Goal: Entertainment & Leisure: Browse casually

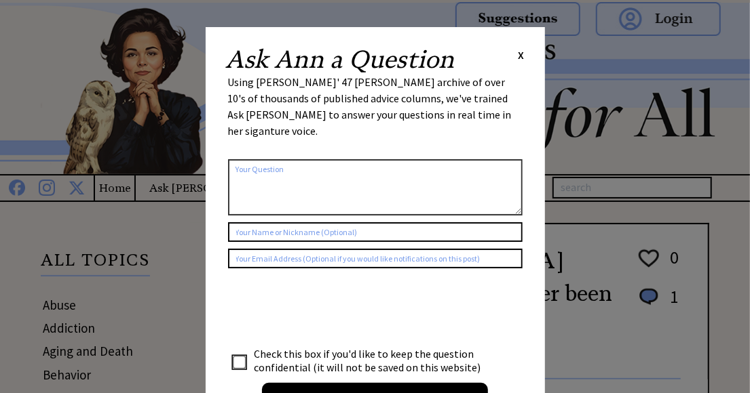
click at [520, 56] on span "X" at bounding box center [521, 55] width 6 height 14
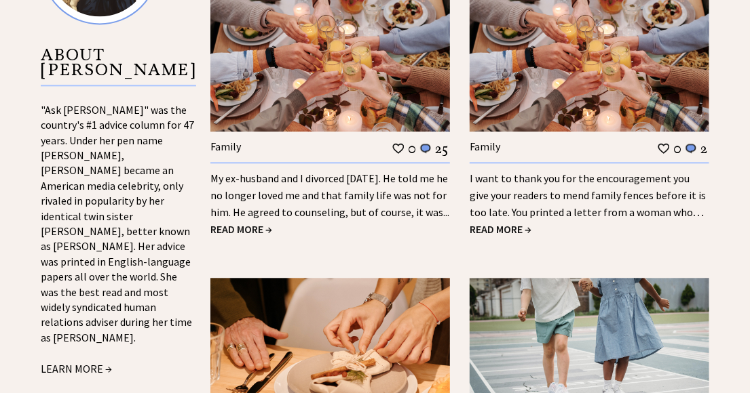
scroll to position [1410, 0]
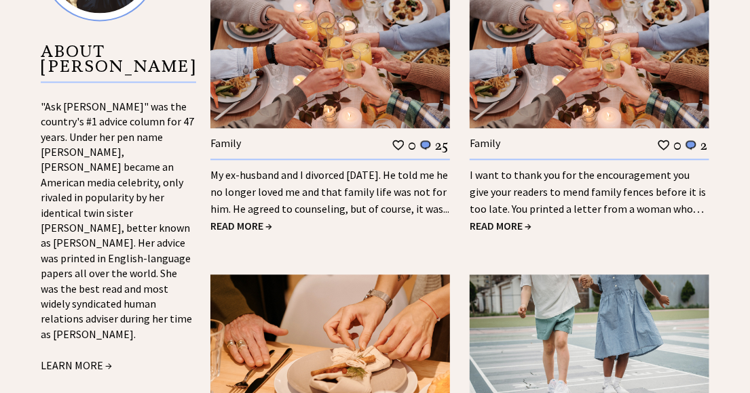
click at [320, 179] on link "My ex-husband and I divorced 18 years ago. He told me he no longer loved me and…" at bounding box center [329, 191] width 239 height 47
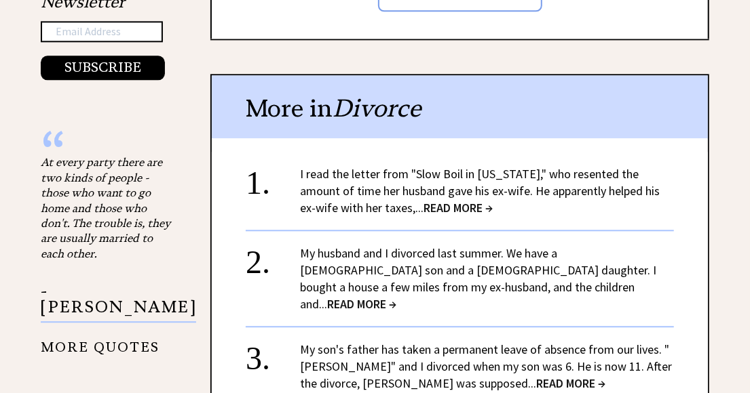
scroll to position [1491, 0]
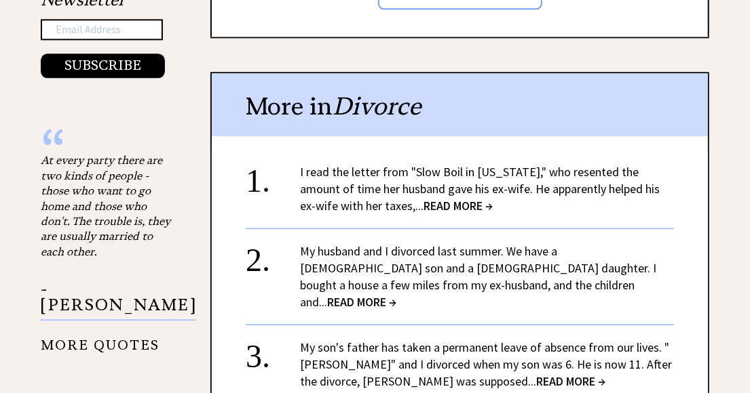
click at [333, 244] on link "My husband and I divorced last summer. We have a 9-year-old son and a 6-year-ol…" at bounding box center [478, 277] width 356 height 66
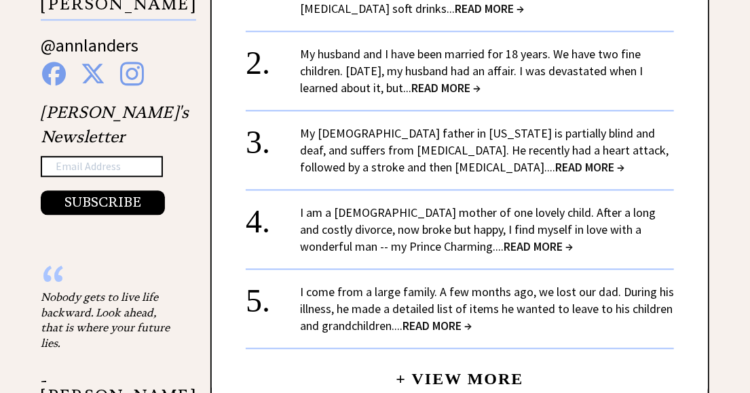
scroll to position [1355, 0]
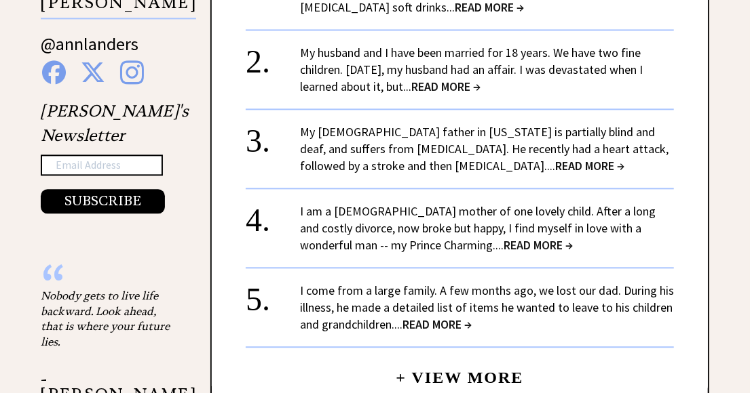
click at [416, 290] on link "I come from a large family. A few months ago, we lost our dad. During his illne…" at bounding box center [487, 308] width 374 height 50
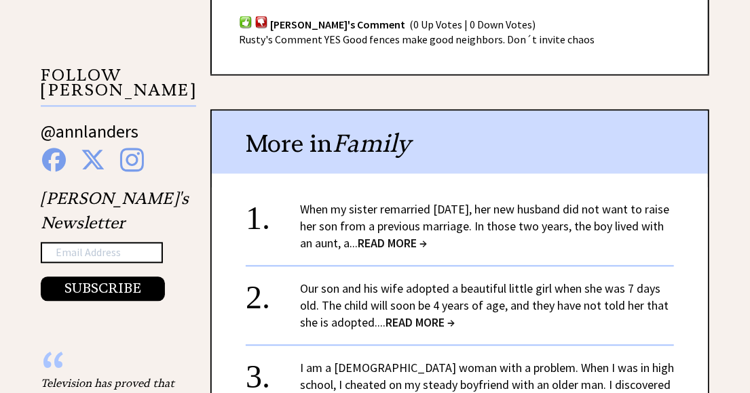
scroll to position [1274, 0]
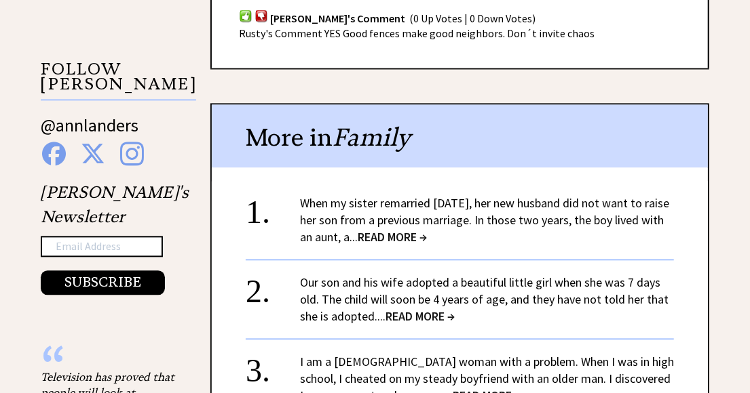
click at [390, 195] on link "When my sister remarried two years ago, her new husband did not want to raise h…" at bounding box center [484, 220] width 369 height 50
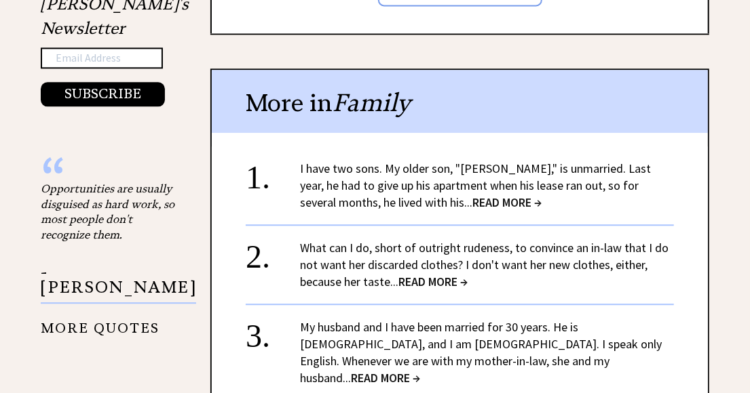
scroll to position [1464, 0]
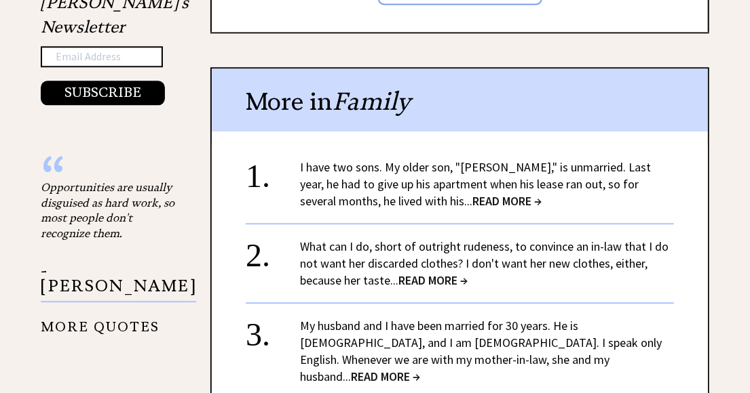
click at [404, 159] on link "I have two sons. My older son, "Randall," is unmarried. Last year, he had to gi…" at bounding box center [475, 184] width 351 height 50
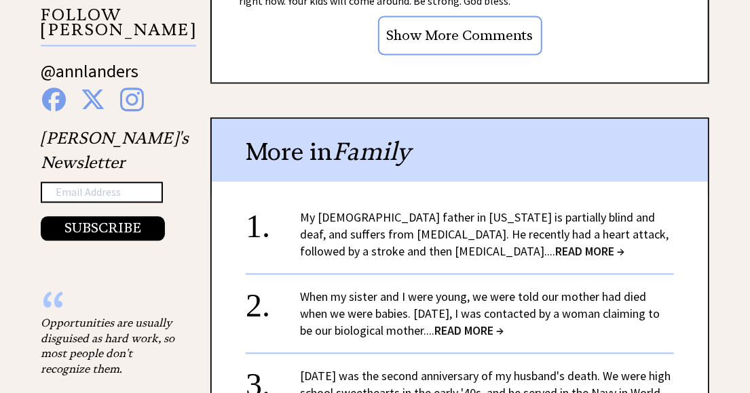
scroll to position [1355, 0]
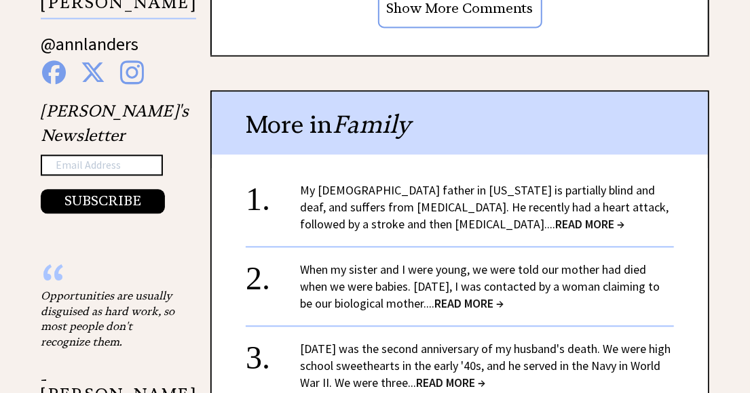
click at [404, 262] on link "When my sister and I were young, we were told our mother had died when we were …" at bounding box center [480, 287] width 360 height 50
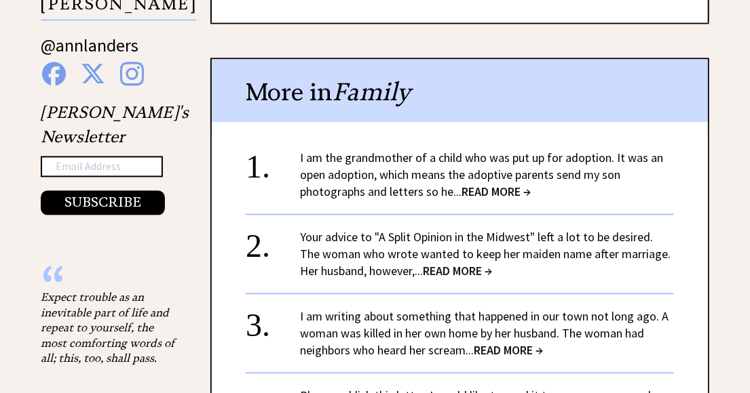
scroll to position [1355, 0]
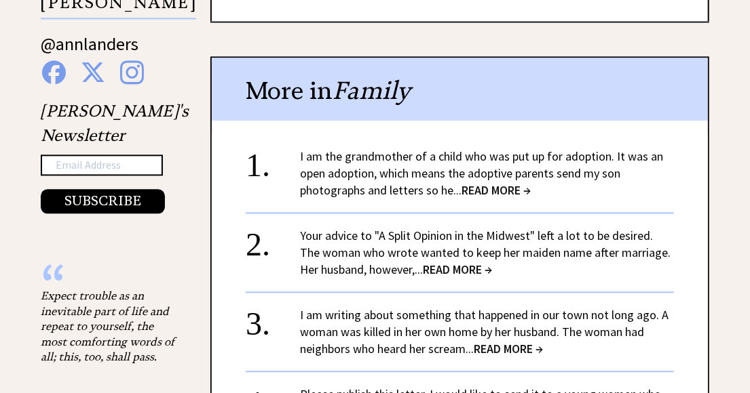
click at [395, 164] on link "I am the grandmother of a child who was put up for adoption. It was an open ado…" at bounding box center [481, 174] width 363 height 50
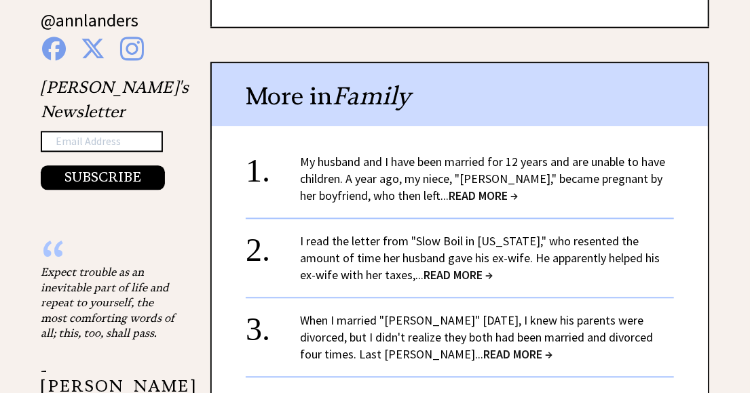
scroll to position [1382, 0]
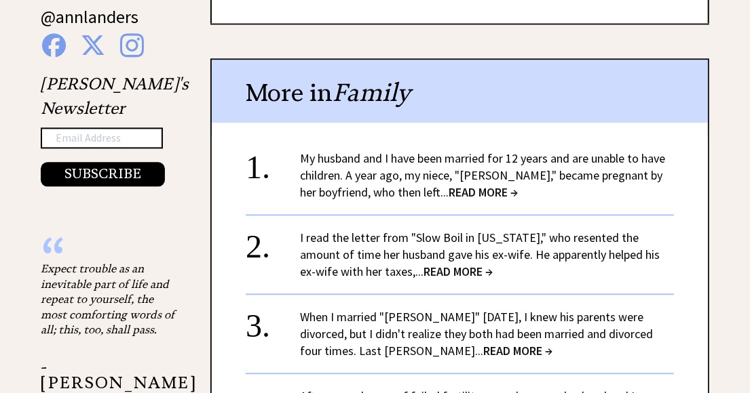
click at [419, 151] on link "My husband and I have been married for 12 years and are unable to have children…" at bounding box center [482, 176] width 365 height 50
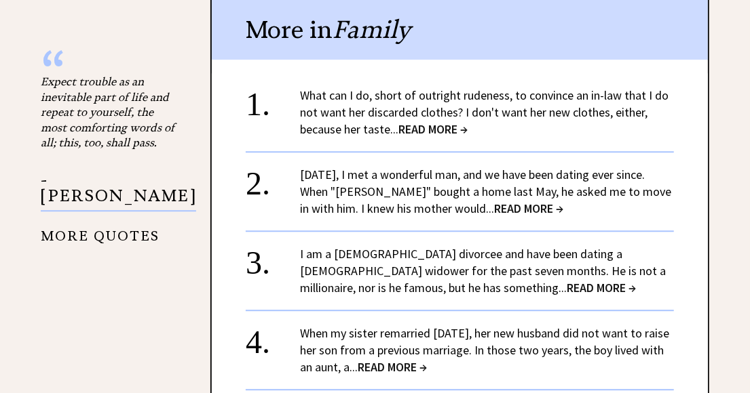
scroll to position [1572, 0]
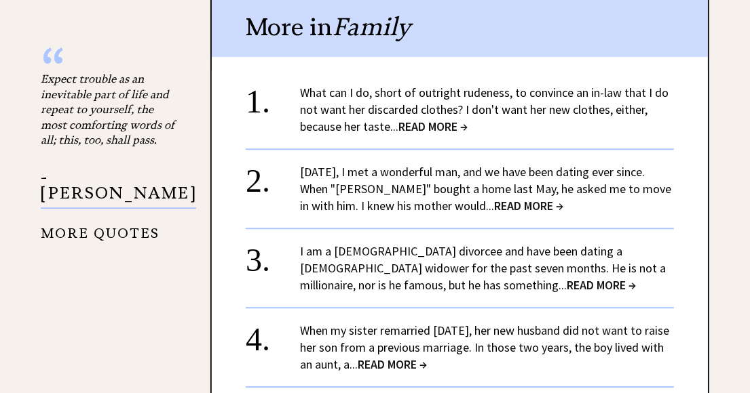
click at [448, 193] on link "[DATE], I met a wonderful man, and we have been dating ever since. When "[PERSO…" at bounding box center [485, 189] width 371 height 50
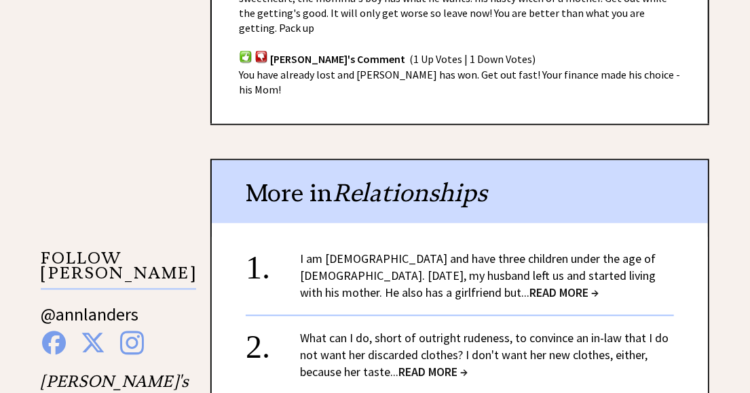
scroll to position [1111, 0]
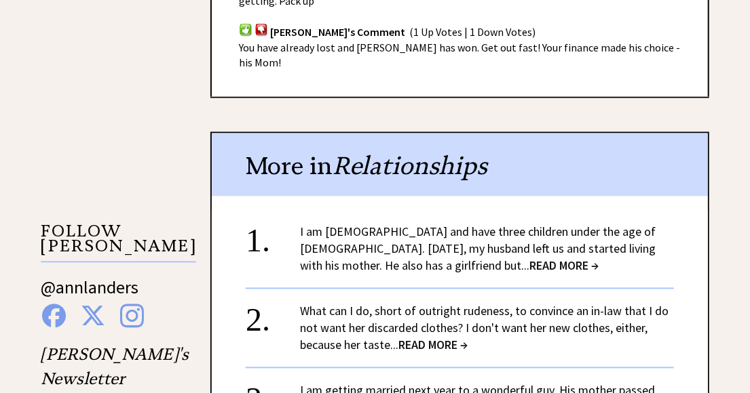
click at [444, 234] on link "I am 34 years old and have three children under the age of 10. Two years ago, m…" at bounding box center [477, 250] width 355 height 50
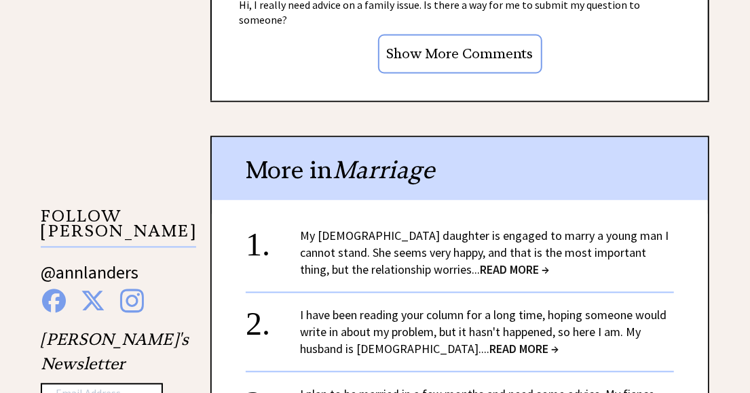
scroll to position [1129, 0]
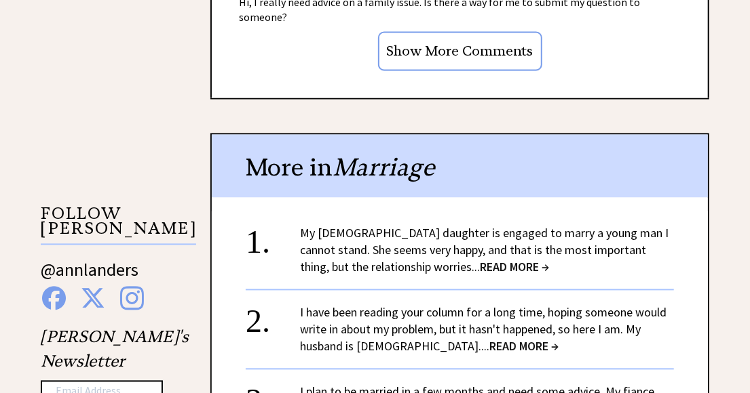
click at [420, 305] on link "I have been reading your column for a long time, hoping someone would write in …" at bounding box center [483, 330] width 366 height 50
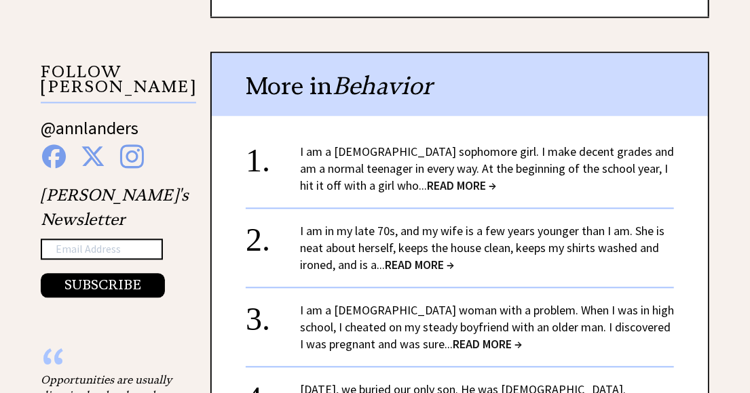
scroll to position [1274, 0]
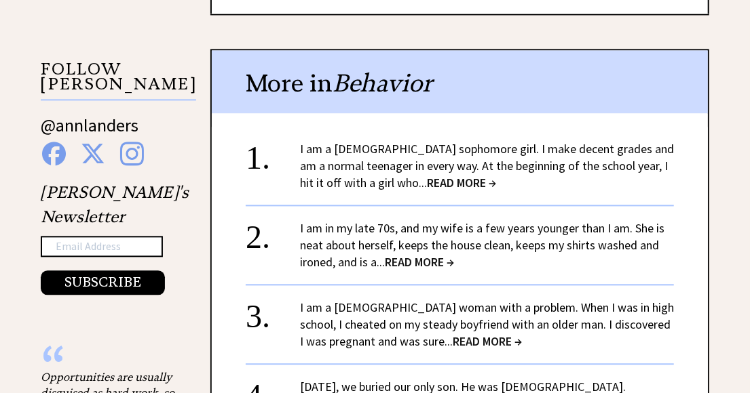
click at [393, 223] on link "I am in my late 70s, and my wife is a few years younger than I am. She is neat …" at bounding box center [482, 245] width 364 height 50
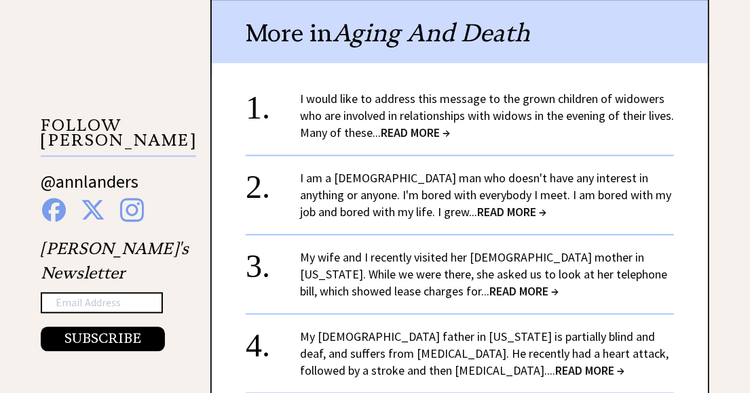
scroll to position [1220, 0]
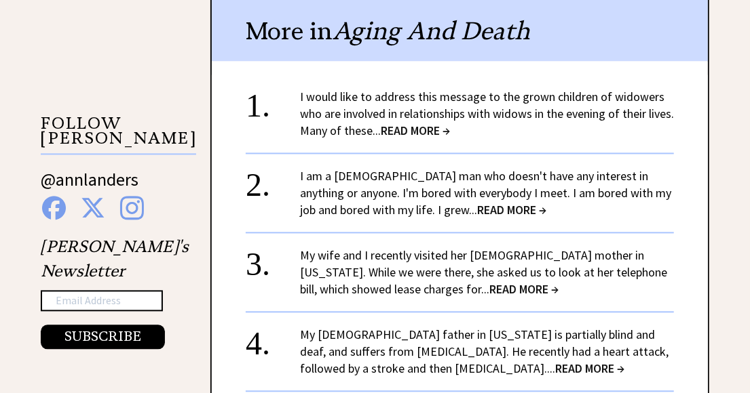
click at [489, 281] on span "READ MORE →" at bounding box center [523, 289] width 69 height 16
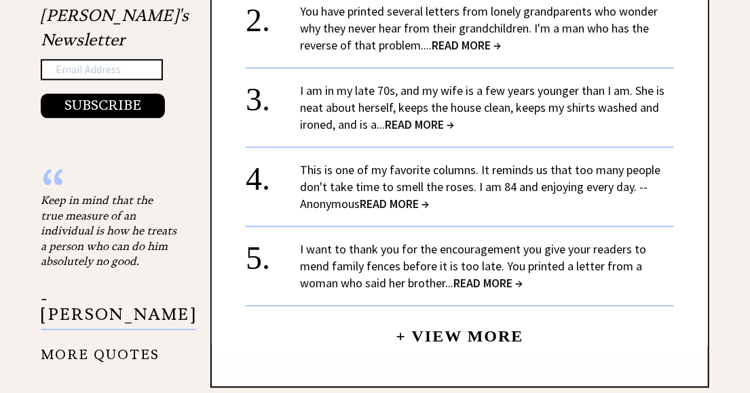
scroll to position [1454, 0]
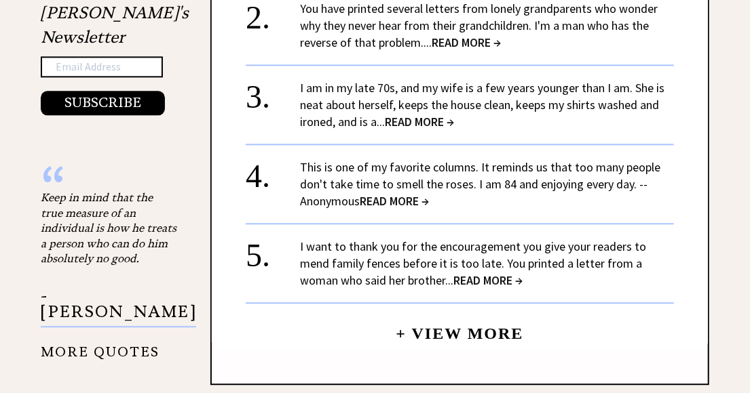
click at [457, 313] on link "+ View More" at bounding box center [459, 327] width 128 height 29
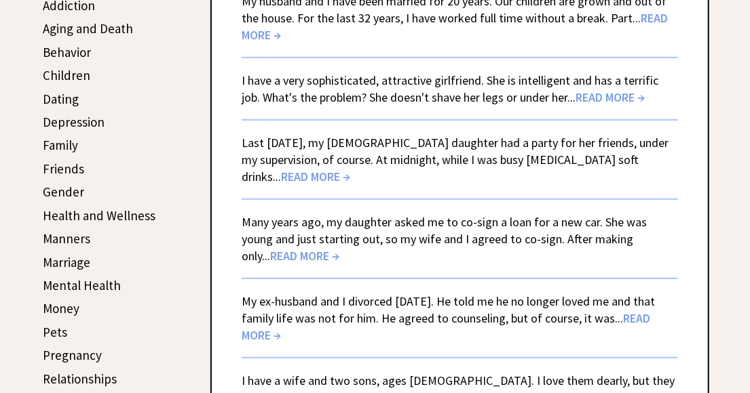
scroll to position [325, 0]
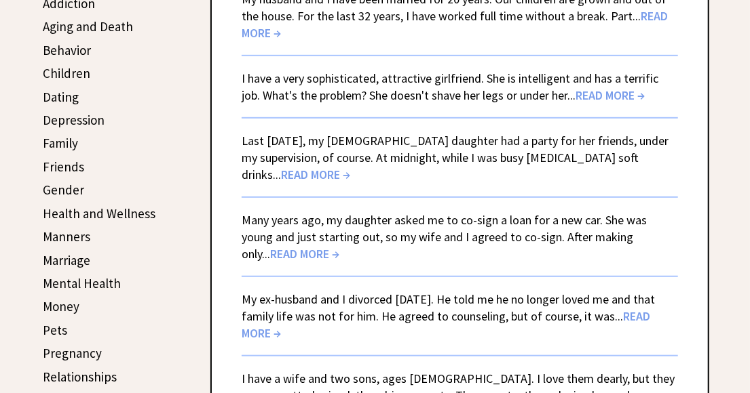
click at [339, 246] on span "READ MORE →" at bounding box center [304, 254] width 69 height 16
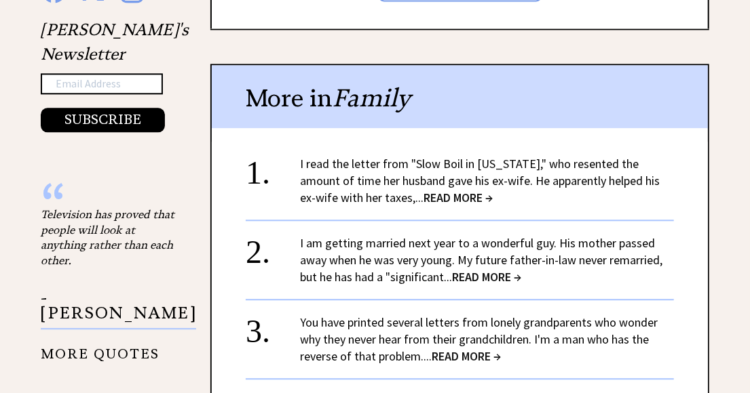
scroll to position [1464, 0]
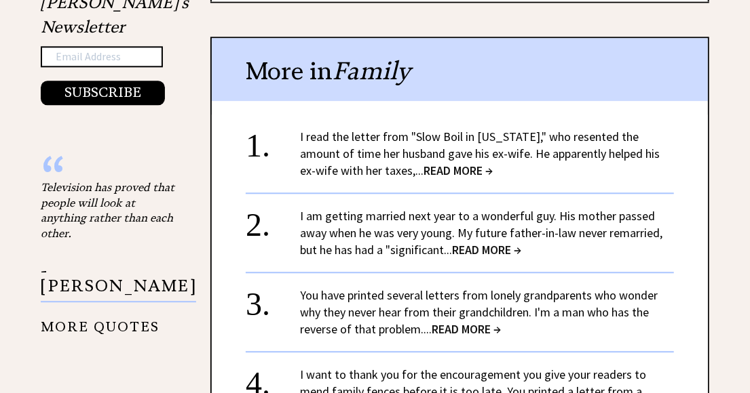
click at [509, 234] on link "I am getting married next year to a wonderful guy. His mother passed away when …" at bounding box center [481, 233] width 362 height 50
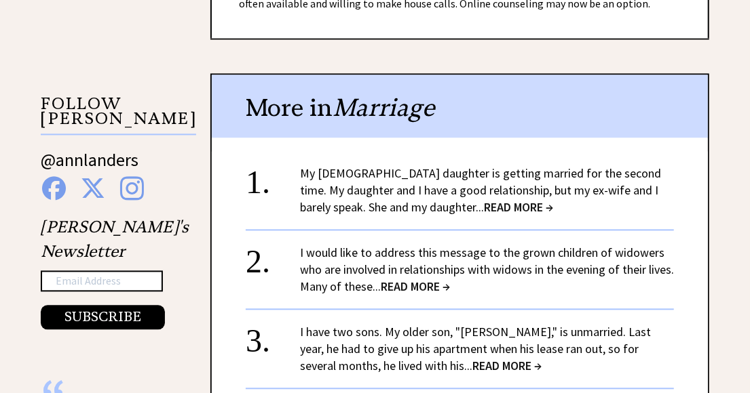
scroll to position [1266, 0]
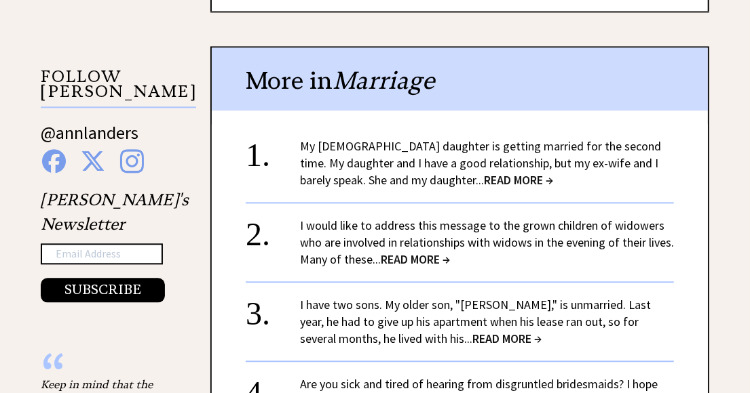
click at [450, 252] on span "READ MORE →" at bounding box center [415, 260] width 69 height 16
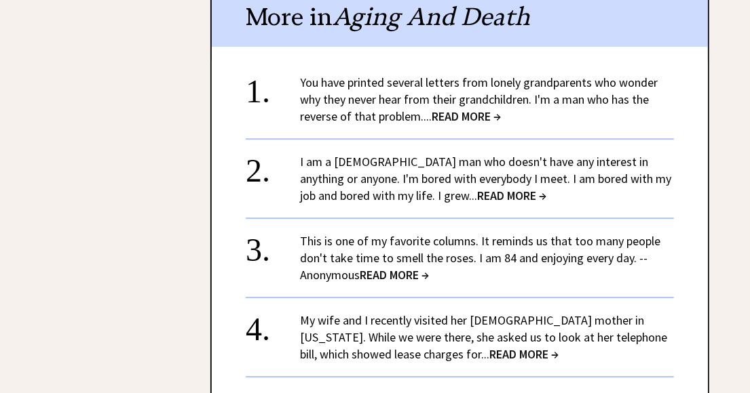
scroll to position [1817, 0]
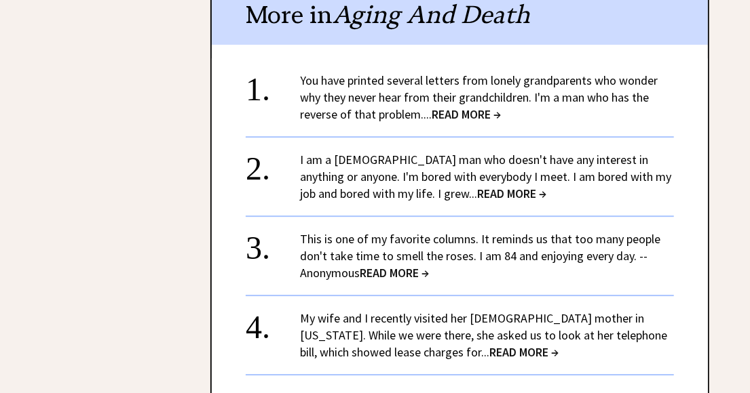
click at [479, 186] on span "READ MORE →" at bounding box center [511, 194] width 69 height 16
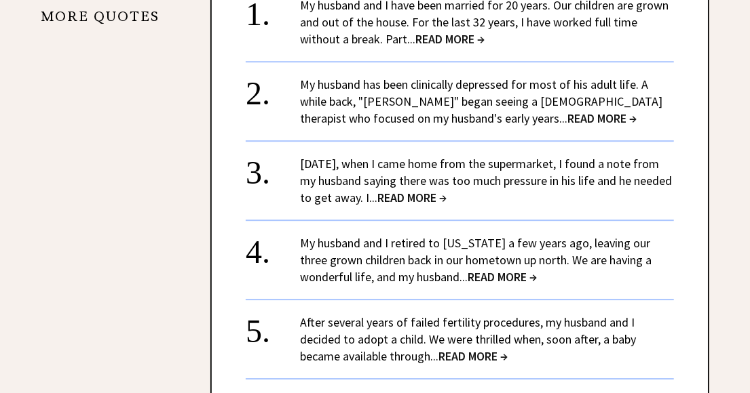
scroll to position [1817, 0]
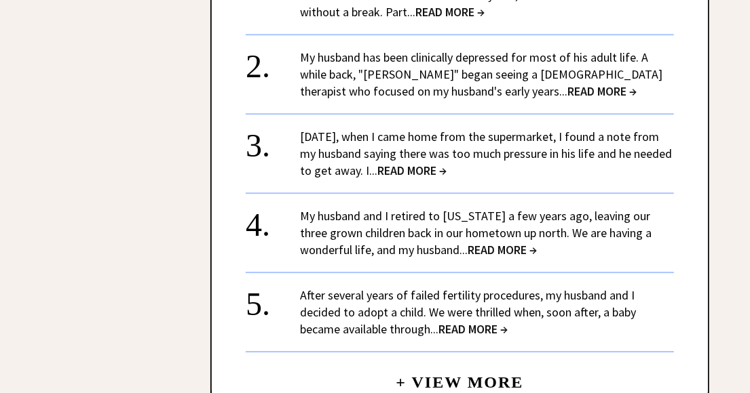
click at [482, 242] on span "READ MORE →" at bounding box center [501, 250] width 69 height 16
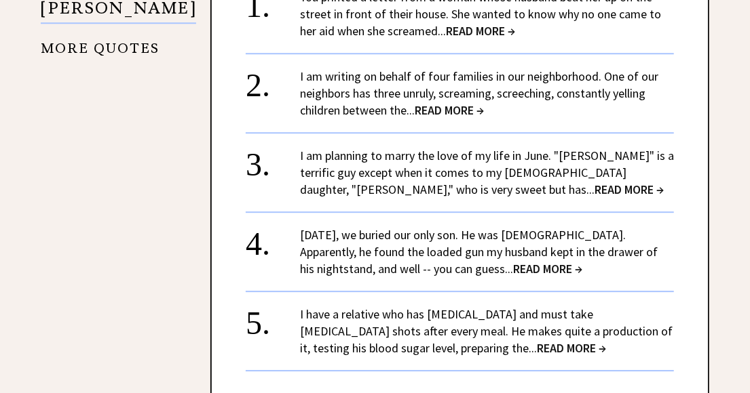
scroll to position [1785, 0]
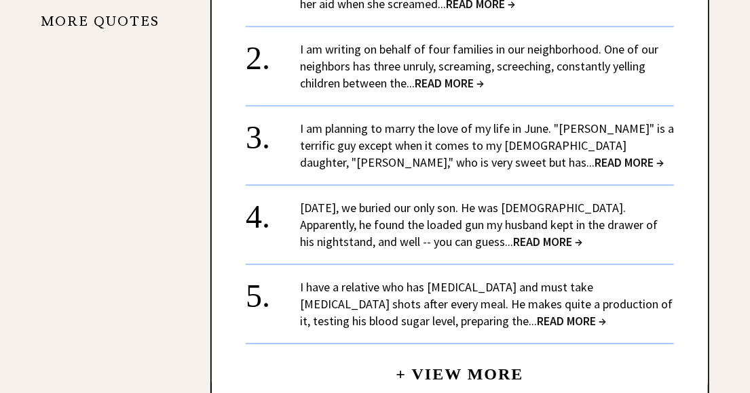
click at [594, 155] on span "READ MORE →" at bounding box center [628, 163] width 69 height 16
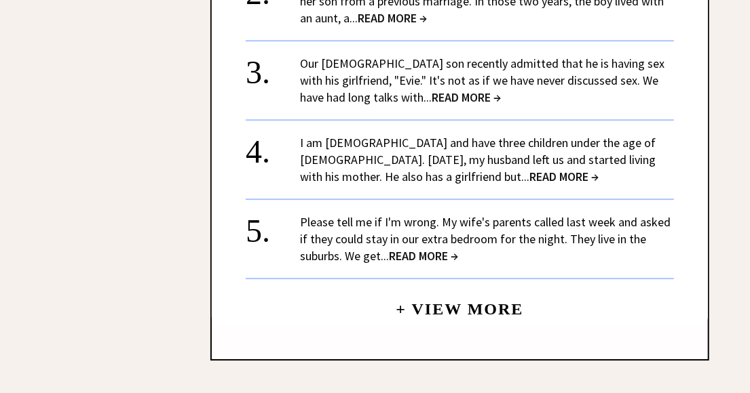
scroll to position [1844, 0]
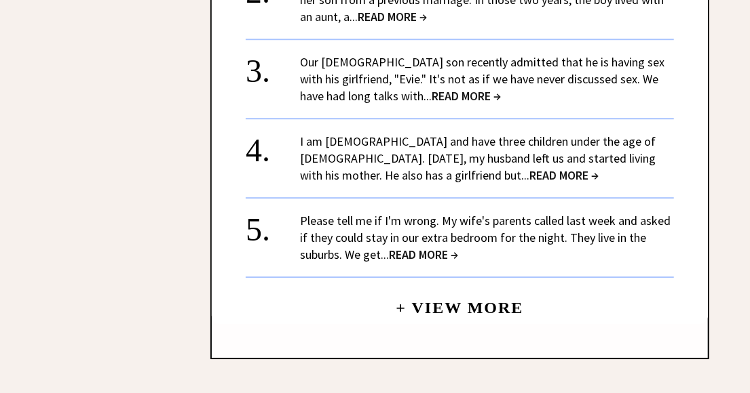
click at [419, 247] on span "READ MORE →" at bounding box center [423, 255] width 69 height 16
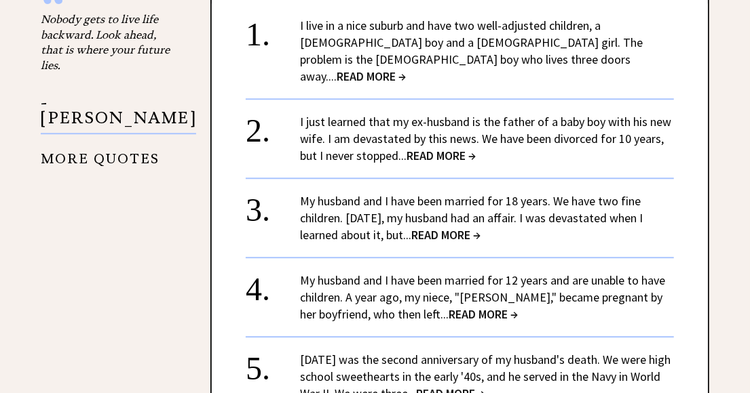
scroll to position [1627, 0]
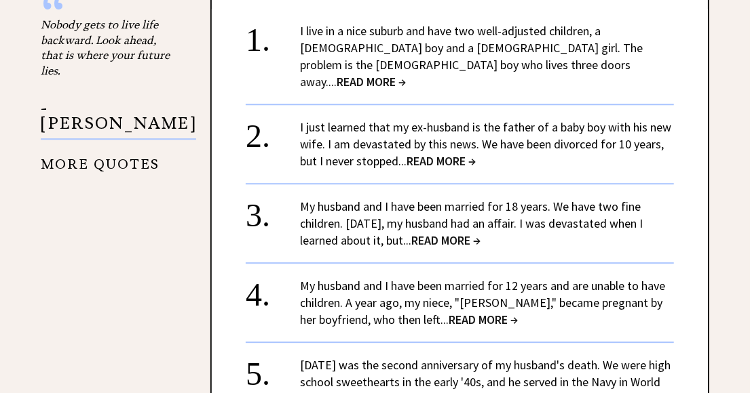
click at [469, 119] on link "I just learned that my ex-husband is the father of a baby boy with his new wife…" at bounding box center [485, 144] width 371 height 50
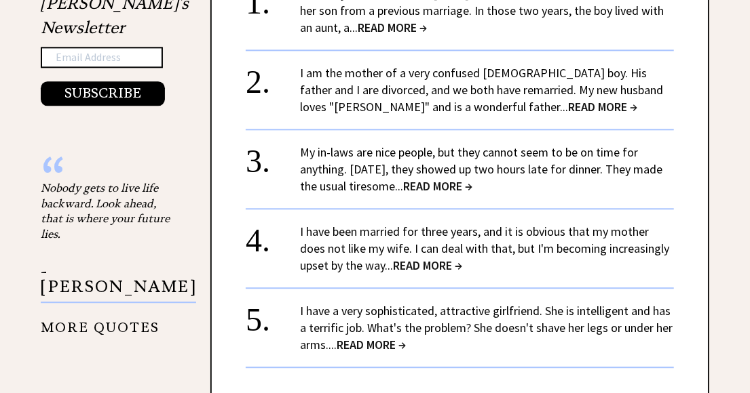
scroll to position [1464, 0]
click at [445, 236] on link "I have been married for three years, and it is obvious that my mother does not …" at bounding box center [484, 248] width 369 height 50
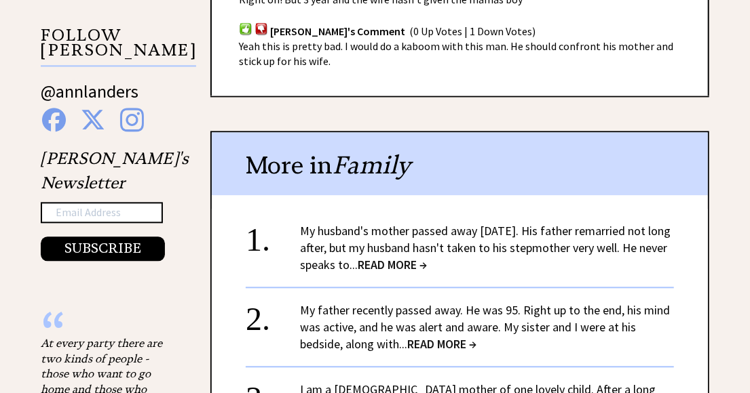
scroll to position [1328, 0]
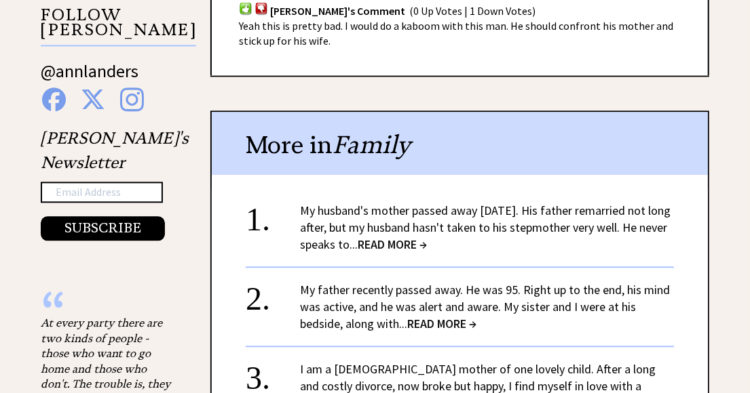
click at [422, 202] on div "My husband's mother passed away [DATE]. His father remarried not long after, bu…" at bounding box center [487, 227] width 374 height 51
click at [421, 203] on link "My husband's mother passed away [DATE]. His father remarried not long after, bu…" at bounding box center [485, 228] width 370 height 50
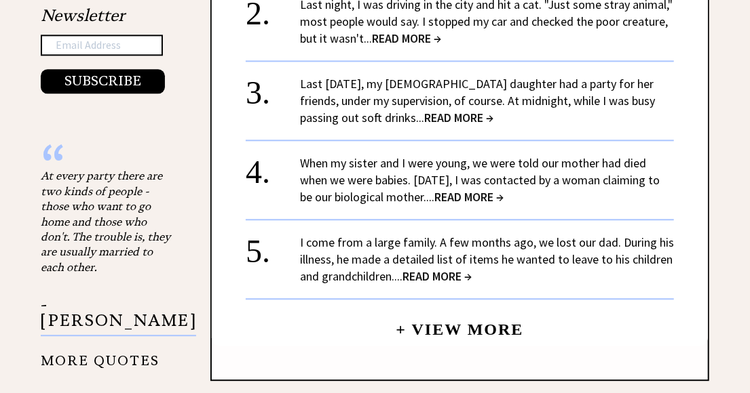
scroll to position [1476, 0]
